Goal: Task Accomplishment & Management: Complete application form

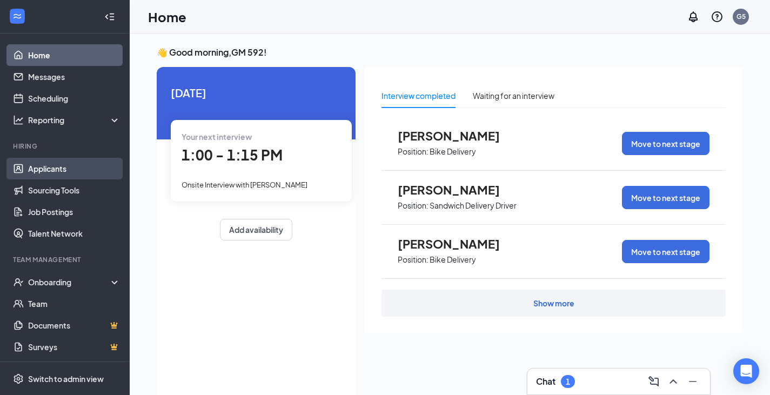
click at [41, 170] on link "Applicants" at bounding box center [74, 169] width 92 height 22
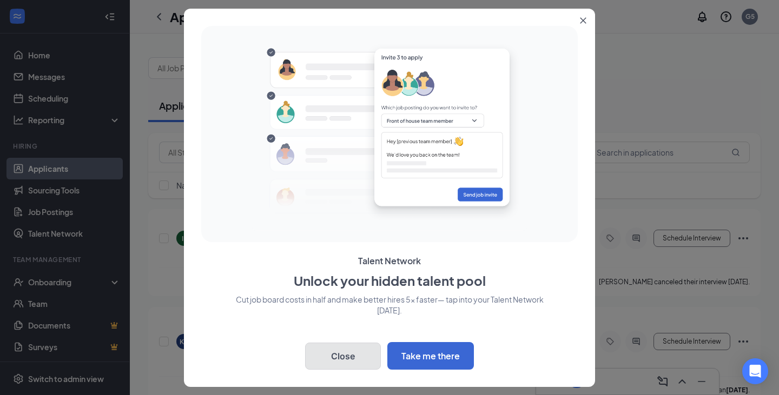
click at [345, 349] on button "Close" at bounding box center [343, 356] width 76 height 27
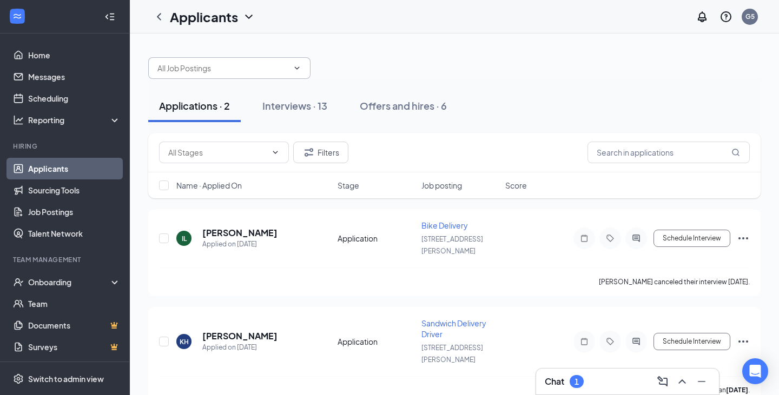
click at [289, 71] on span at bounding box center [229, 68] width 162 height 22
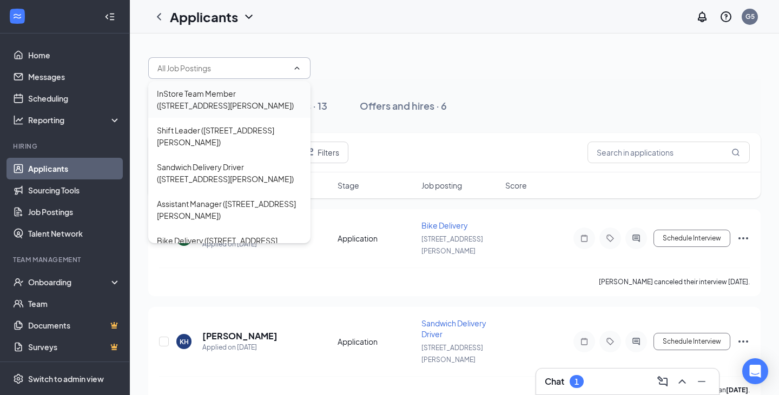
click at [233, 96] on div "InStore Team Member ([STREET_ADDRESS][PERSON_NAME])" at bounding box center [229, 100] width 145 height 24
type input "InStore Team Member ([STREET_ADDRESS][PERSON_NAME])"
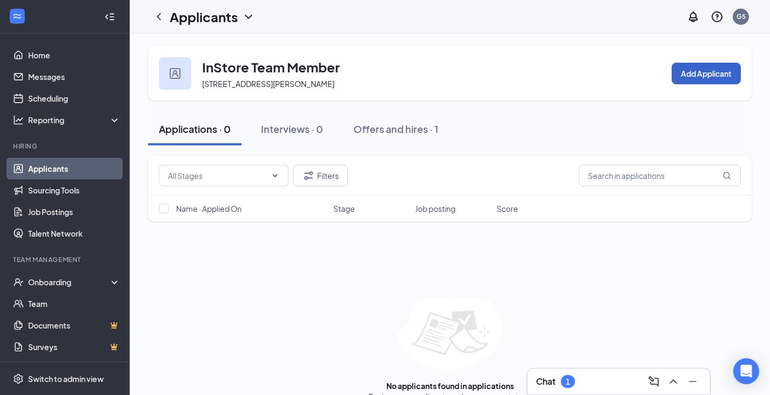
click at [691, 70] on button "Add Applicant" at bounding box center [706, 74] width 69 height 22
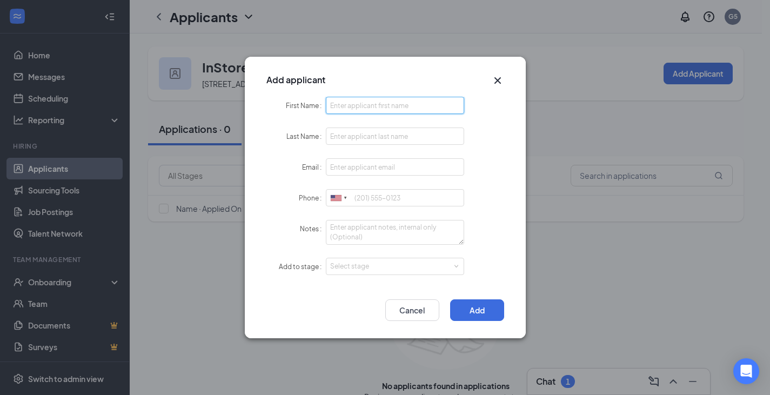
click at [354, 105] on input "First Name" at bounding box center [395, 105] width 139 height 17
type input "A"
type input "[PERSON_NAME]"
click at [352, 136] on input "Last Name" at bounding box center [395, 136] width 139 height 17
type input "s"
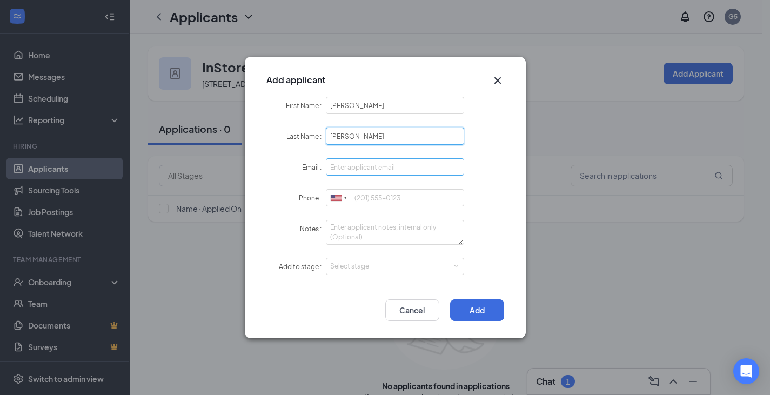
type input "[PERSON_NAME]"
click at [347, 167] on input "Email" at bounding box center [395, 166] width 139 height 17
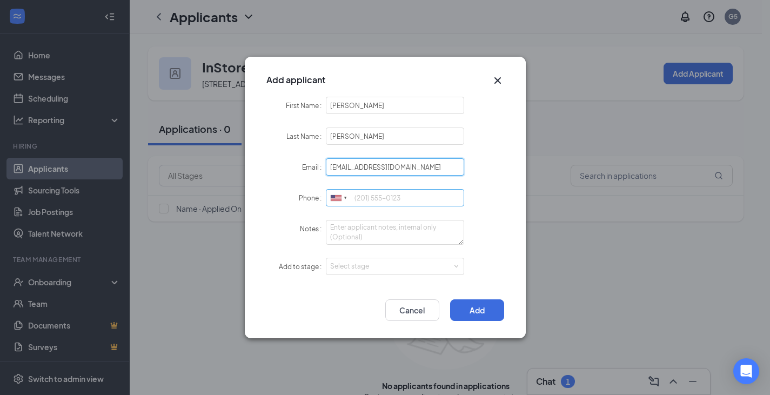
type input "[EMAIL_ADDRESS][DOMAIN_NAME]"
click at [368, 198] on input "Phone" at bounding box center [395, 197] width 139 height 17
click at [369, 197] on input "31207856608" at bounding box center [395, 197] width 139 height 17
click at [414, 198] on input "3127856608" at bounding box center [395, 197] width 139 height 17
click at [453, 265] on div "Select stage" at bounding box center [392, 266] width 125 height 11
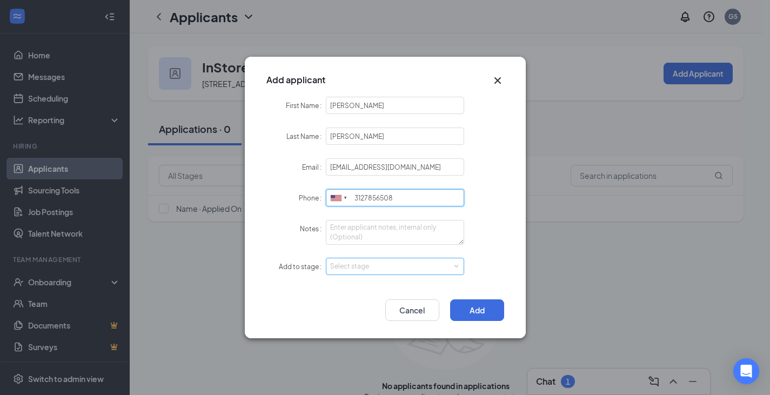
type input "3127856508"
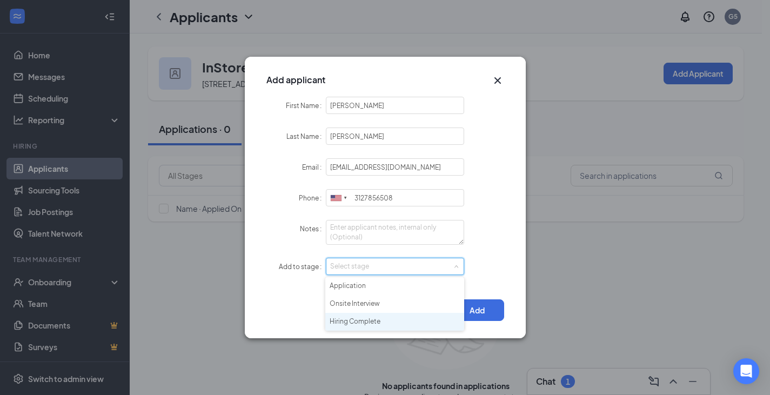
click at [369, 319] on li "Hiring Complete" at bounding box center [394, 322] width 139 height 18
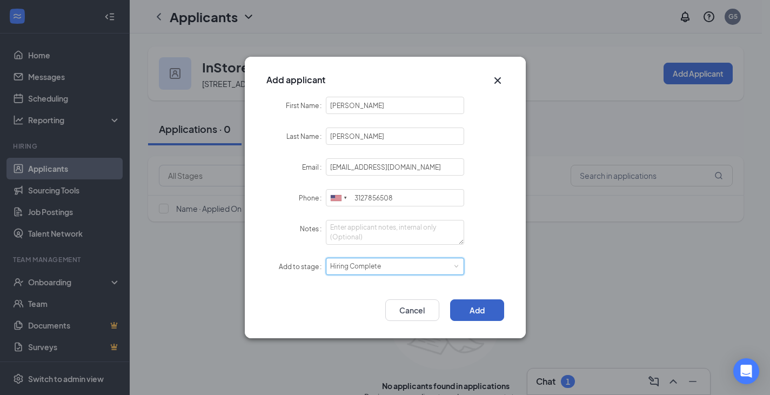
click at [476, 309] on button "Add" at bounding box center [477, 311] width 54 height 22
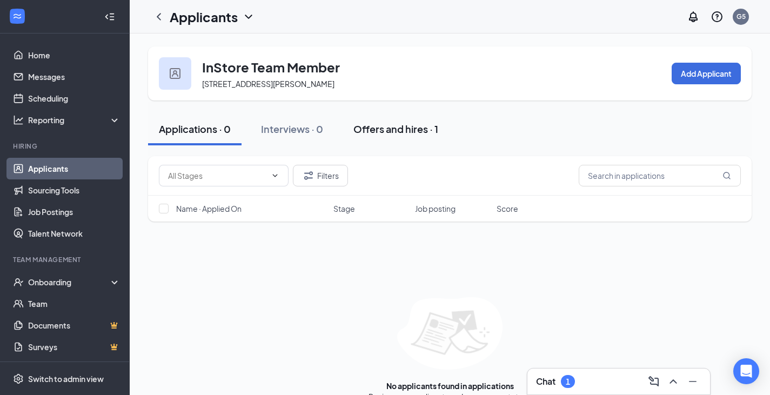
click at [400, 123] on div "Offers and hires · 1" at bounding box center [396, 129] width 85 height 14
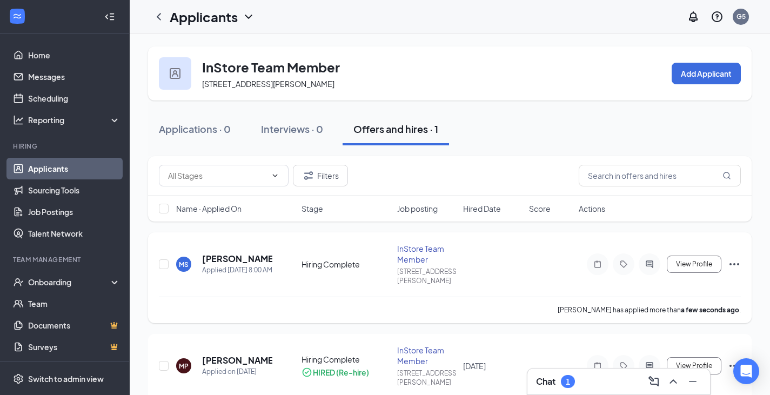
click at [736, 258] on icon "Ellipses" at bounding box center [734, 264] width 13 height 13
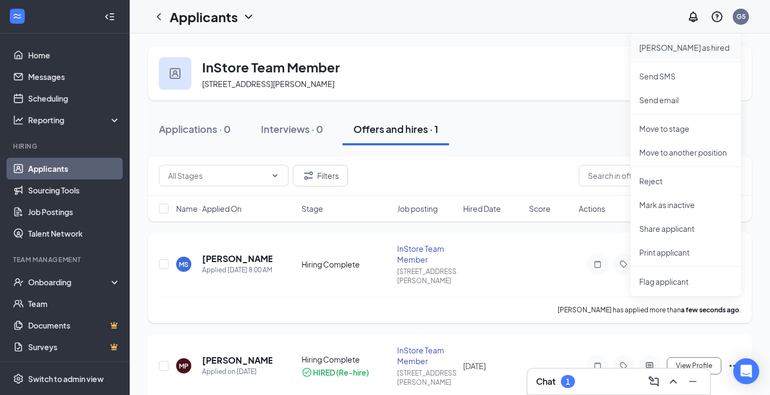
click at [661, 51] on p "[PERSON_NAME] as hired" at bounding box center [686, 47] width 93 height 11
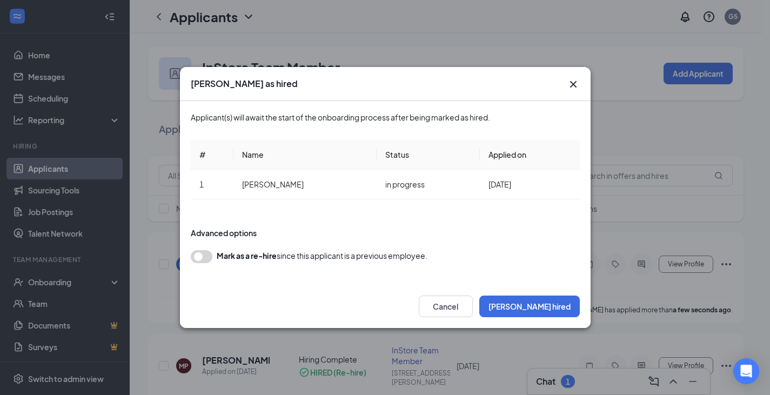
click at [205, 254] on button "button" at bounding box center [202, 256] width 22 height 13
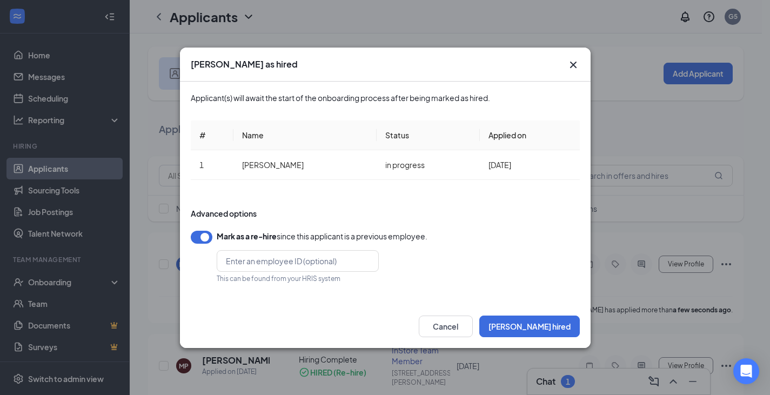
click at [205, 238] on button "button" at bounding box center [202, 237] width 22 height 13
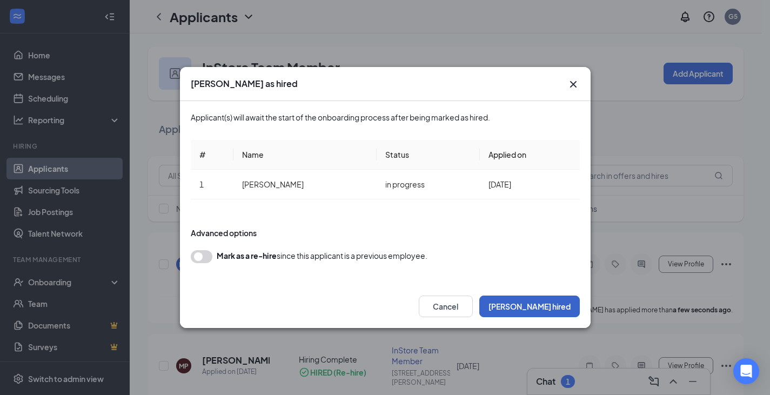
click at [551, 303] on button "[PERSON_NAME] hired" at bounding box center [530, 307] width 101 height 22
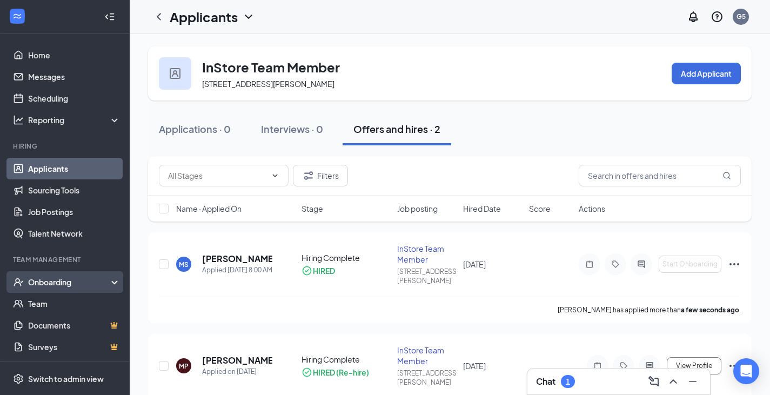
click at [53, 275] on div "Onboarding" at bounding box center [65, 282] width 130 height 22
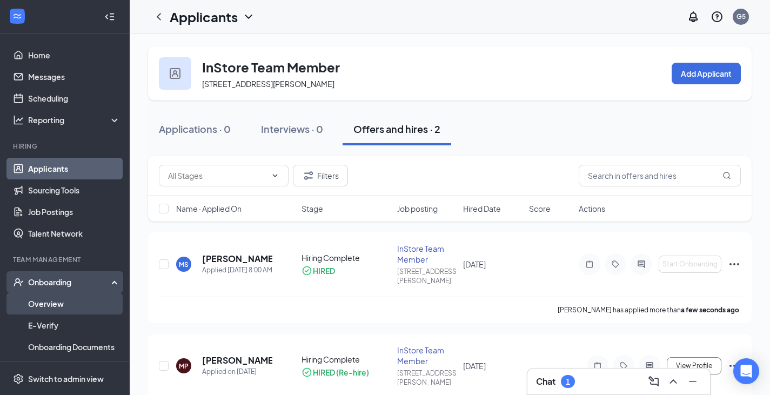
click at [46, 303] on link "Overview" at bounding box center [74, 304] width 92 height 22
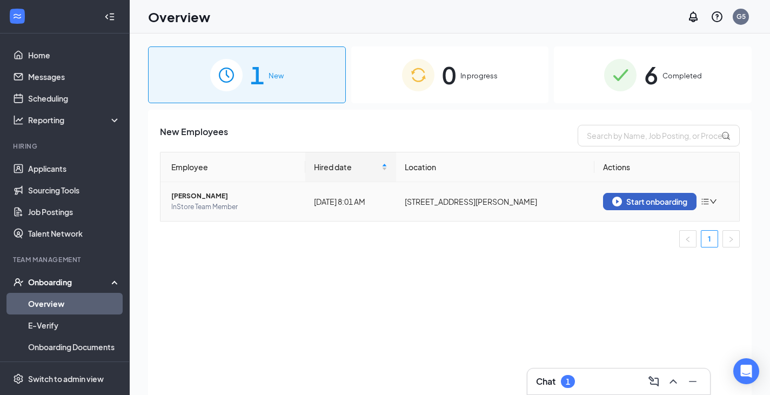
click at [616, 196] on button "Start onboarding" at bounding box center [650, 201] width 94 height 17
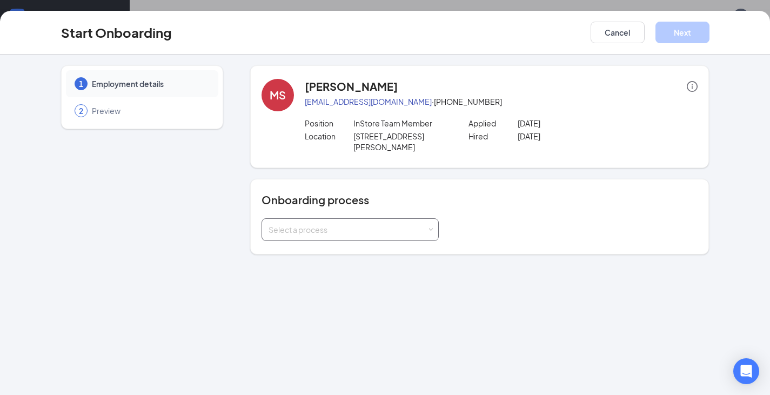
click at [434, 218] on div "Select a process" at bounding box center [350, 229] width 177 height 23
click at [357, 240] on span "Chicago - Onboarding Process" at bounding box center [320, 242] width 110 height 10
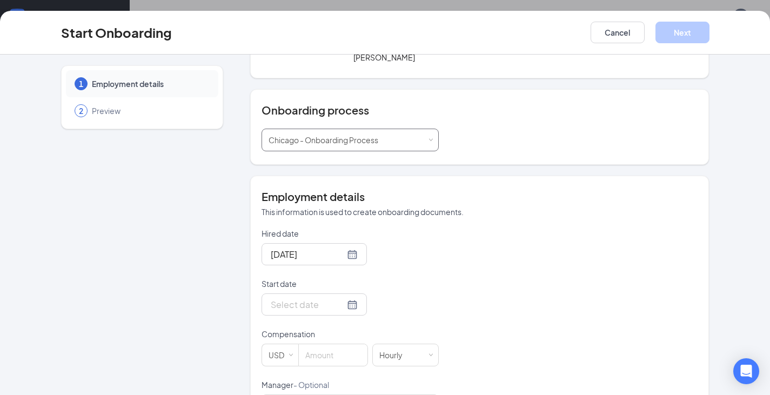
scroll to position [108, 0]
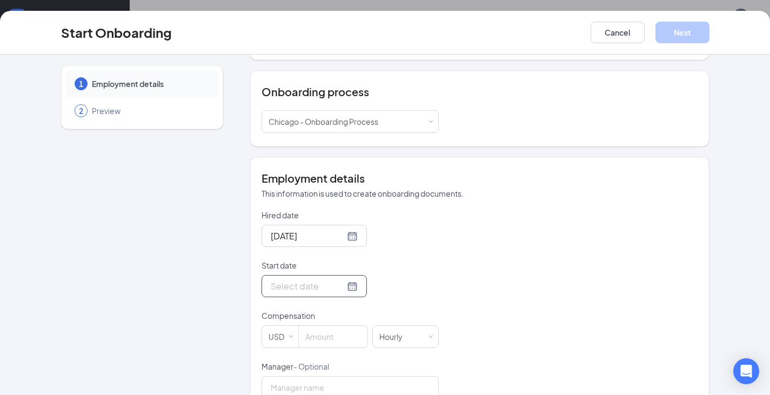
click at [343, 280] on div at bounding box center [314, 287] width 87 height 14
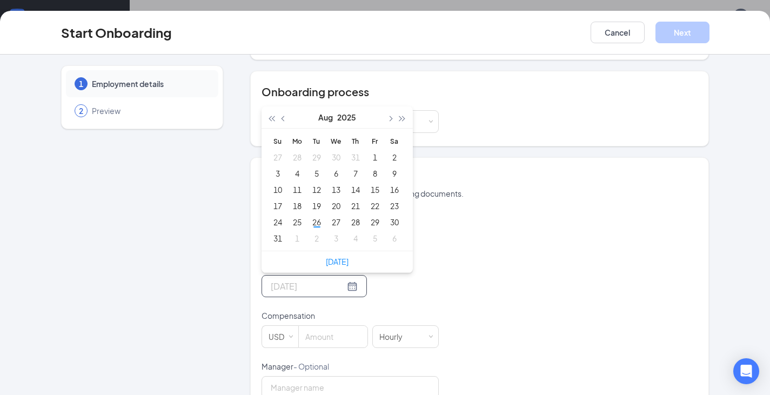
type input "[DATE]"
click at [388, 216] on div "30" at bounding box center [394, 222] width 13 height 13
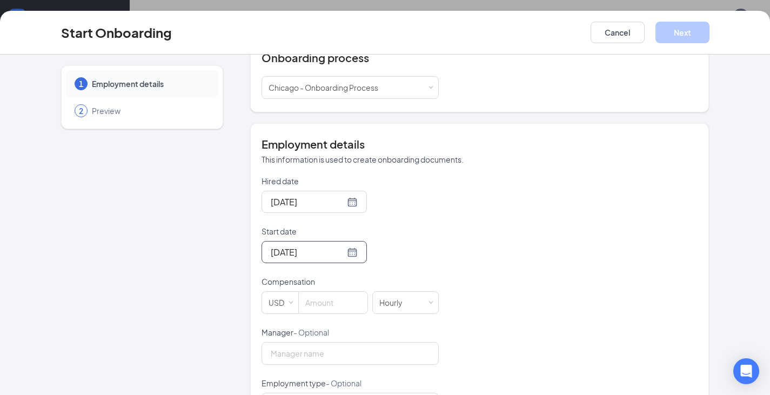
scroll to position [176, 0]
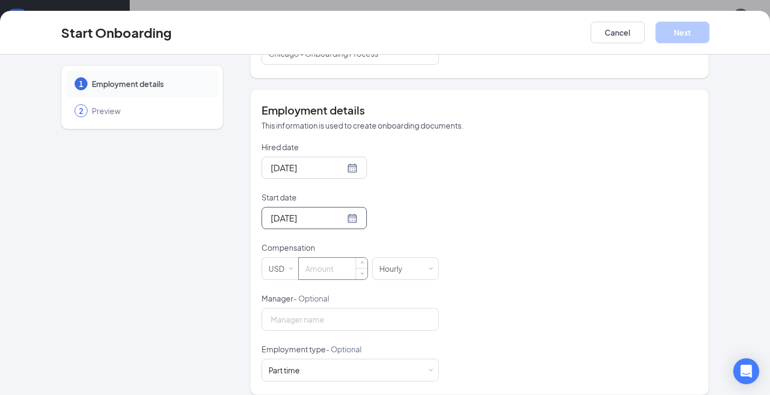
click at [342, 261] on input at bounding box center [333, 269] width 69 height 22
type input "1"
type input "."
type input "17"
click at [342, 311] on input "Manager - Optional" at bounding box center [350, 319] width 177 height 23
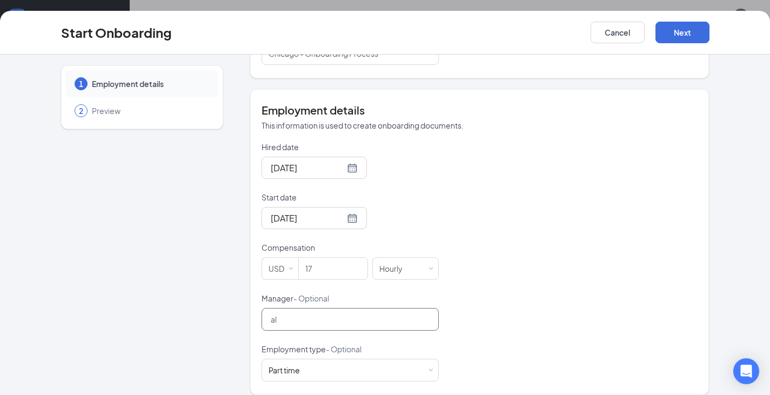
type input "a"
type input "[PERSON_NAME]"
click at [689, 30] on button "Next" at bounding box center [683, 33] width 54 height 22
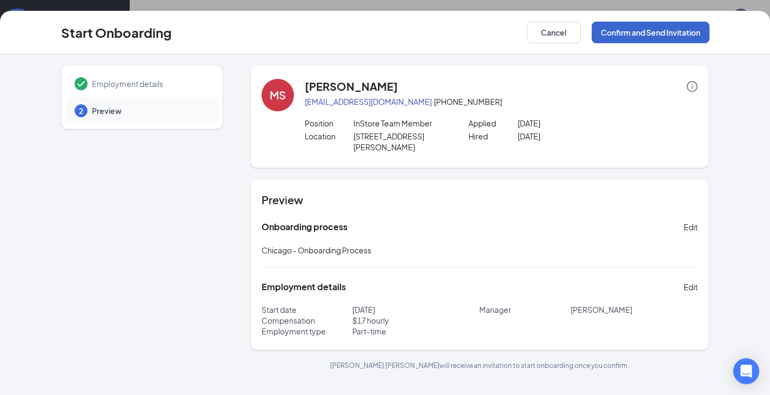
scroll to position [0, 0]
click at [669, 28] on button "Confirm and Send Invitation" at bounding box center [651, 33] width 118 height 22
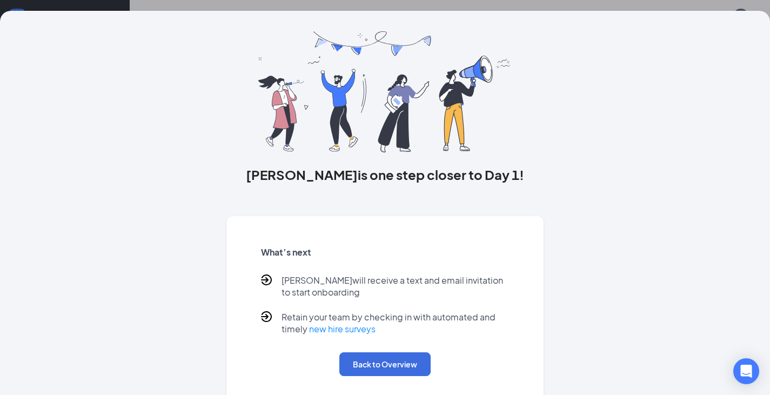
scroll to position [34, 0]
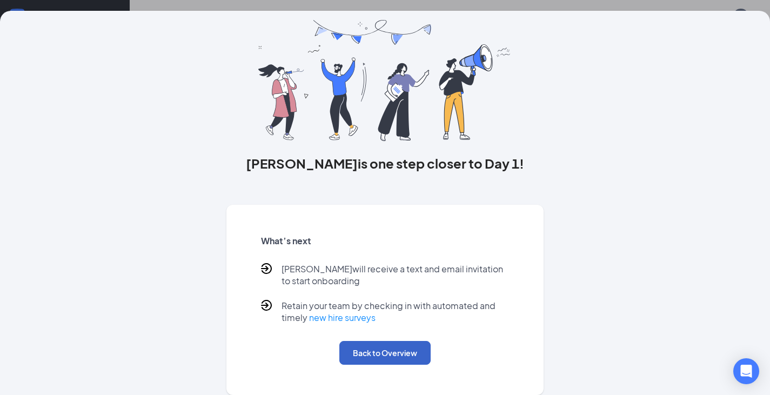
click at [364, 358] on button "Back to Overview" at bounding box center [385, 353] width 91 height 24
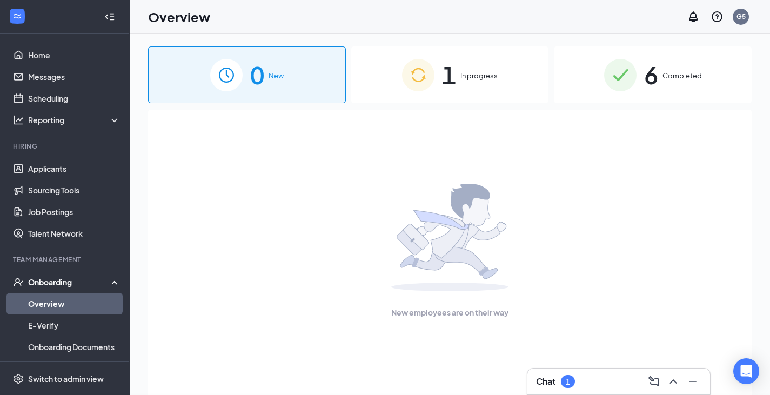
scroll to position [0, 0]
click at [657, 78] on link "My profile" at bounding box center [687, 74] width 117 height 11
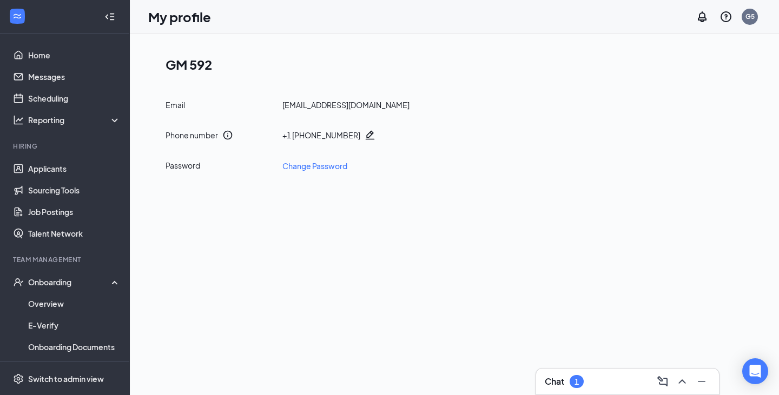
click at [365, 136] on icon "Pencil" at bounding box center [369, 135] width 9 height 9
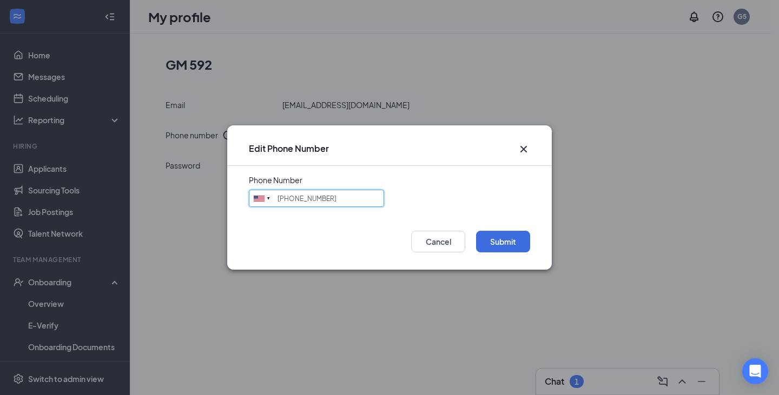
click at [342, 191] on input "[PHONE_NUMBER]" at bounding box center [316, 198] width 135 height 17
type input "[PHONE_NUMBER]"
click at [507, 238] on button "Submit" at bounding box center [503, 242] width 54 height 22
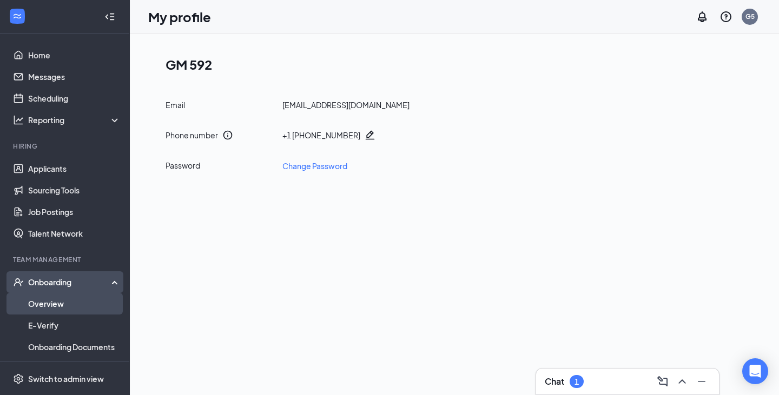
click at [57, 309] on link "Overview" at bounding box center [74, 304] width 92 height 22
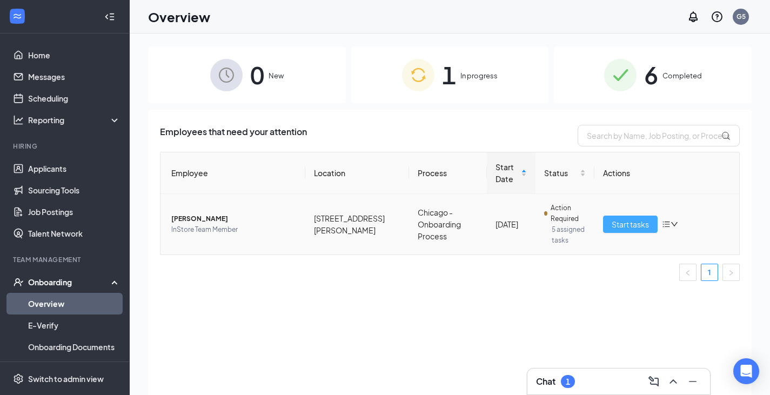
click at [635, 227] on span "Start tasks" at bounding box center [630, 224] width 37 height 12
